Goal: Transaction & Acquisition: Purchase product/service

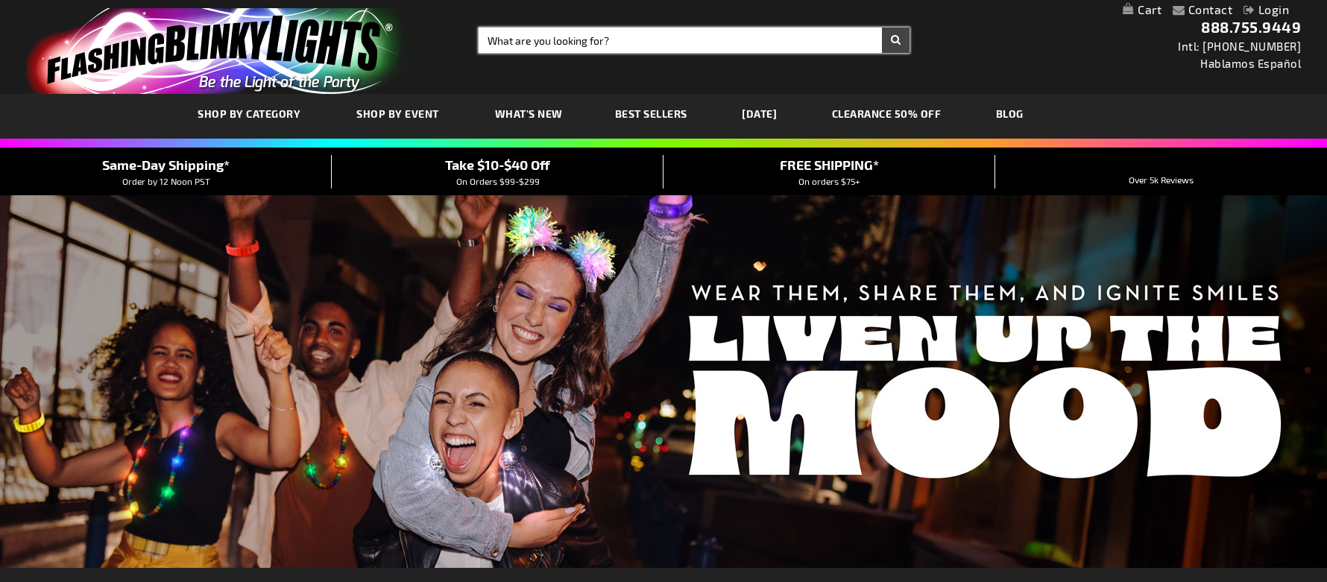
click at [505, 45] on input "Search" at bounding box center [694, 40] width 431 height 25
type input "12009"
click at [882, 28] on button "Search" at bounding box center [896, 40] width 28 height 25
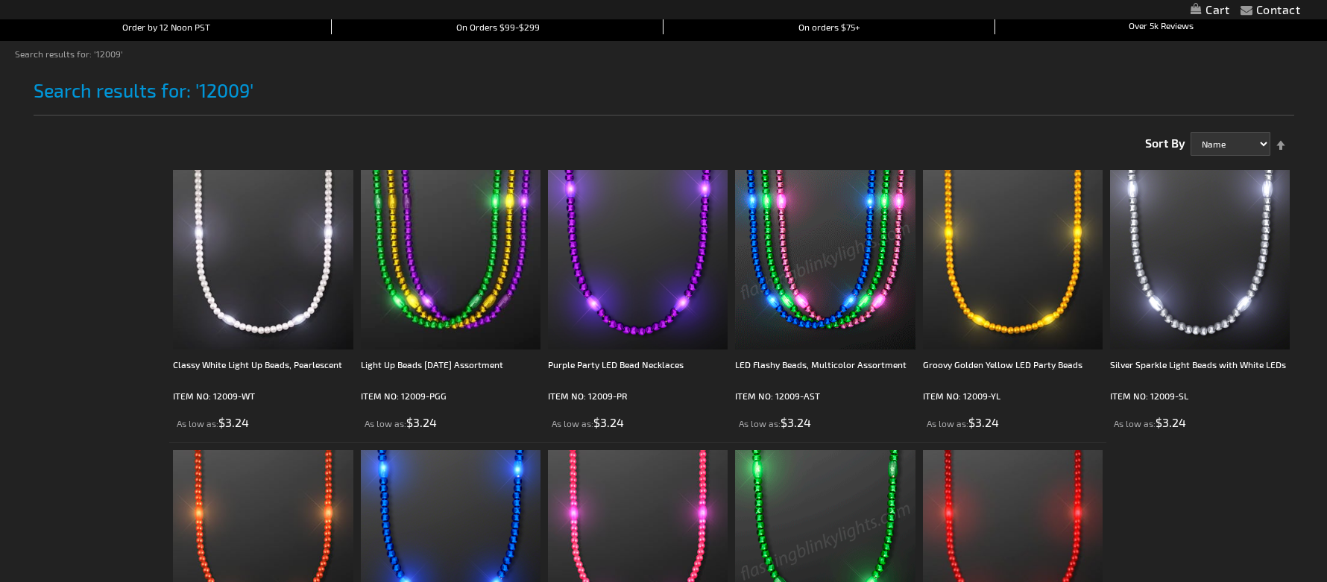
scroll to position [596, 0]
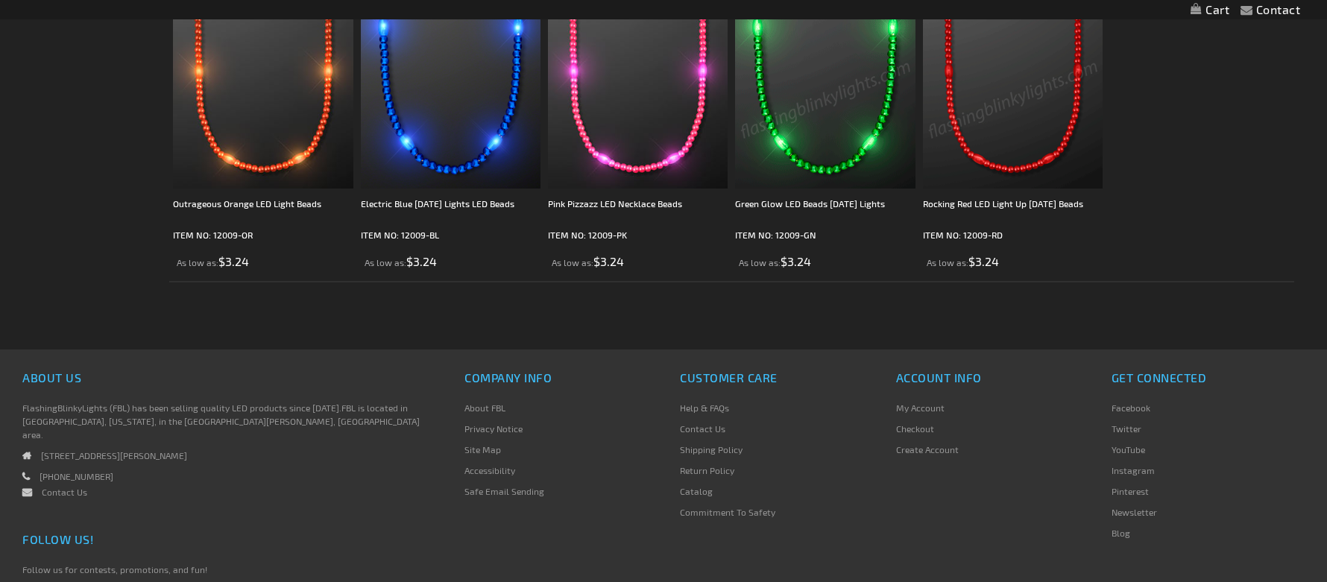
click at [993, 150] on img at bounding box center [1013, 98] width 180 height 180
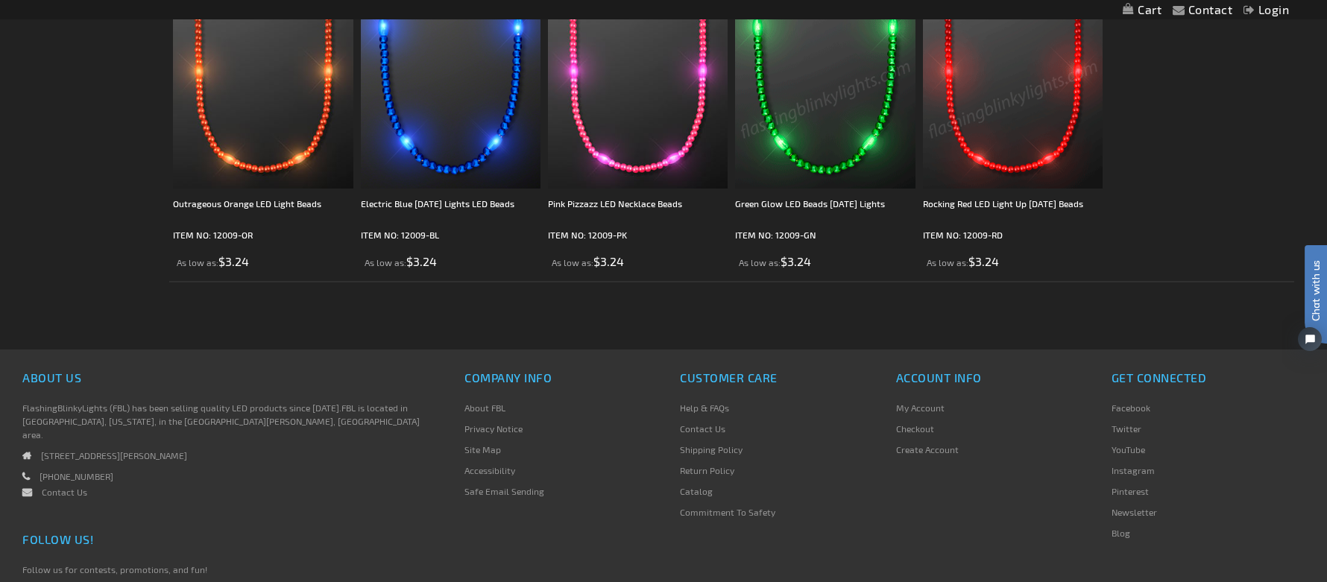
scroll to position [0, 0]
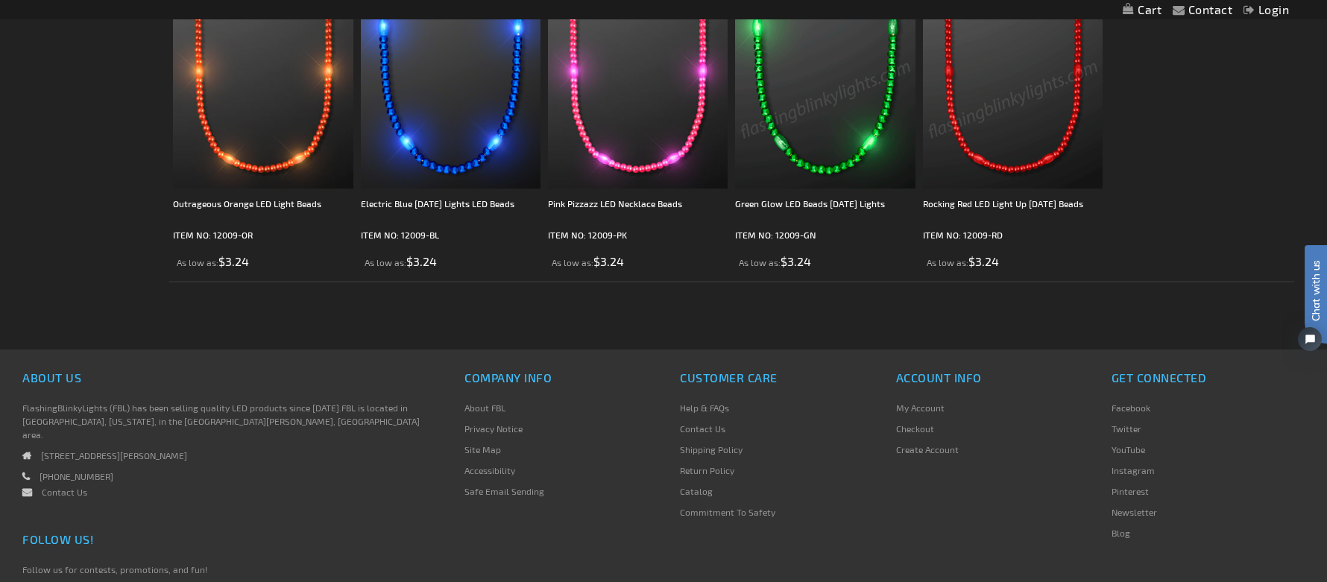
click at [992, 157] on img at bounding box center [1013, 98] width 180 height 180
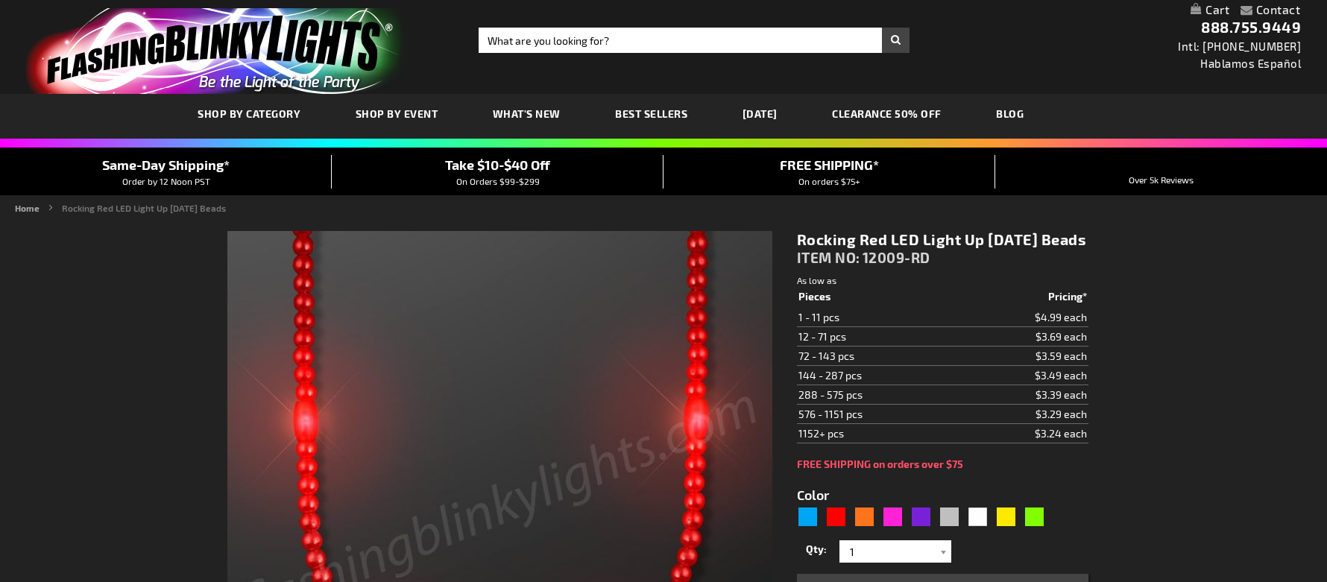
type input "5641"
